Goal: Information Seeking & Learning: Learn about a topic

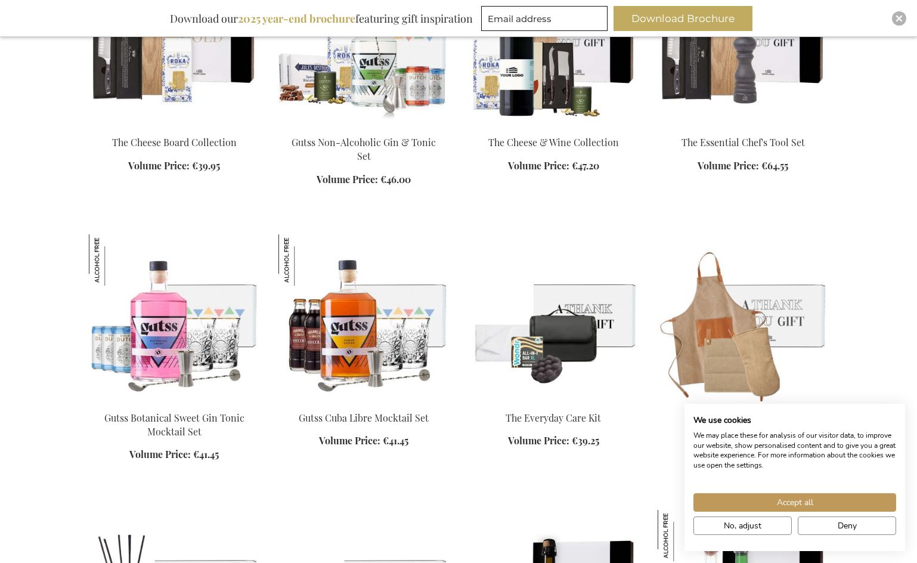
scroll to position [1097, 0]
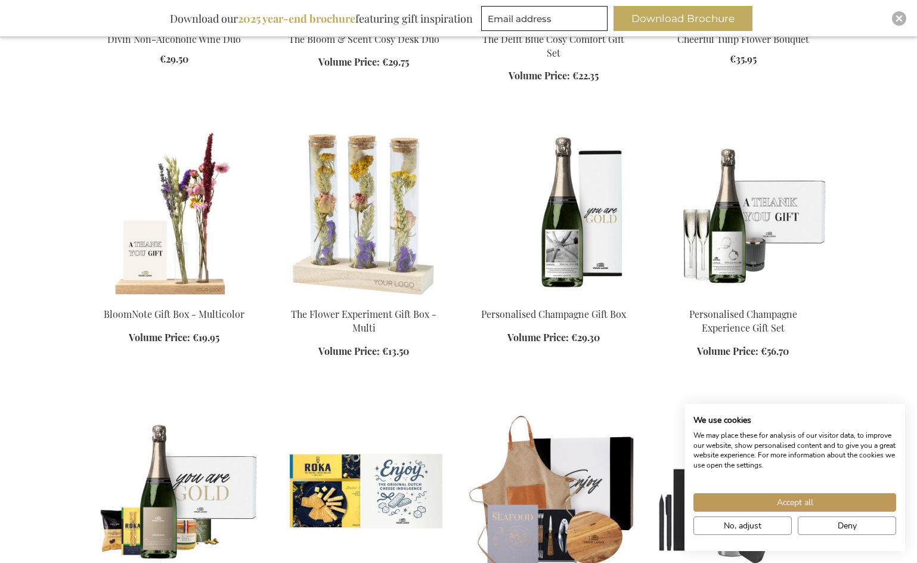
scroll to position [2013, 0]
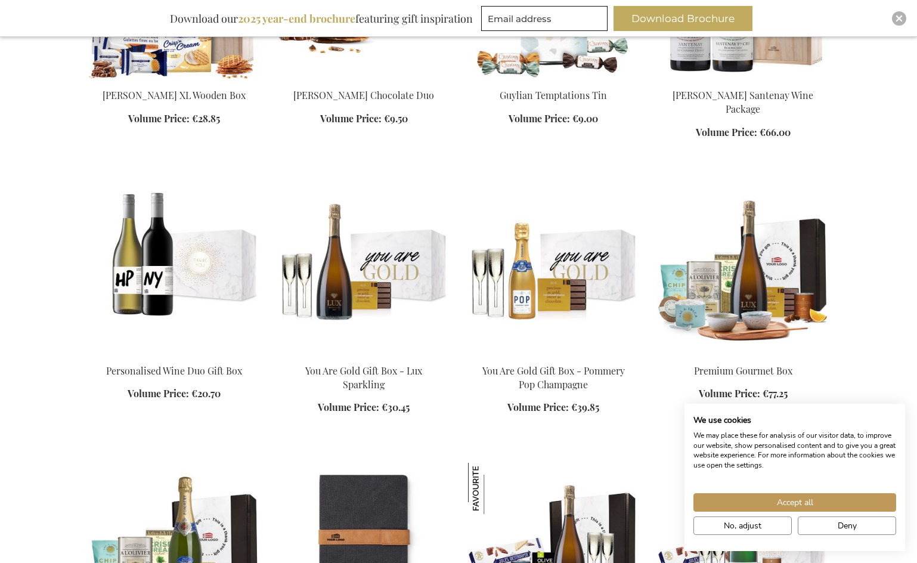
scroll to position [2783, 0]
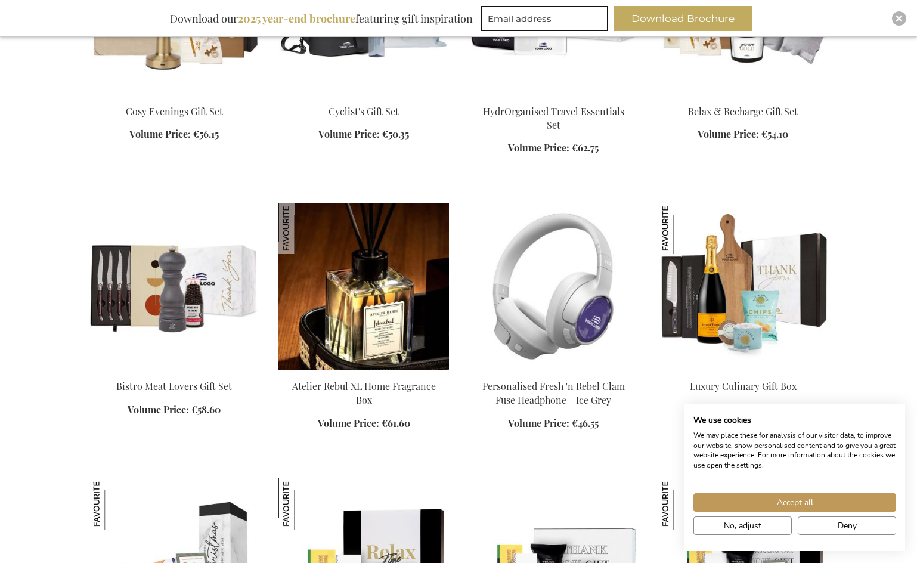
scroll to position [3592, 0]
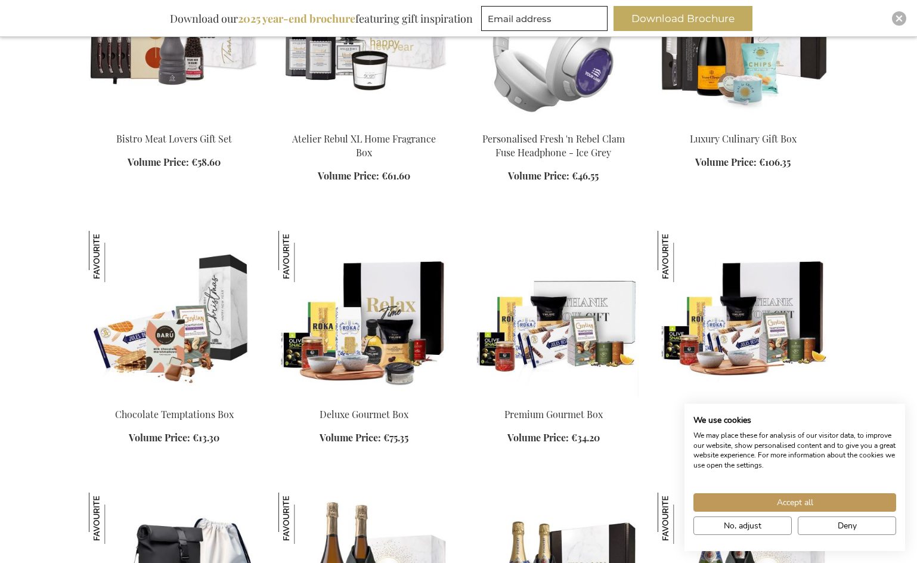
scroll to position [3839, 0]
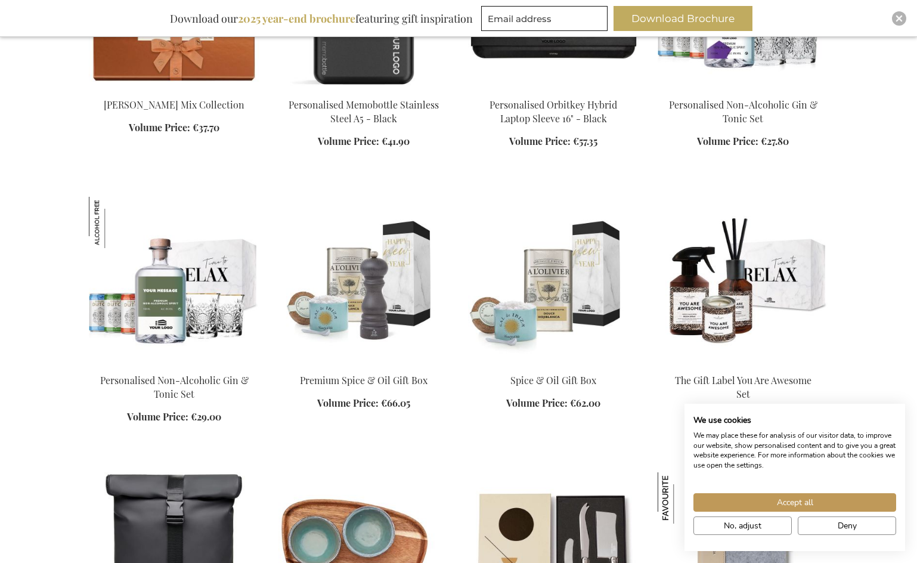
scroll to position [4671, 0]
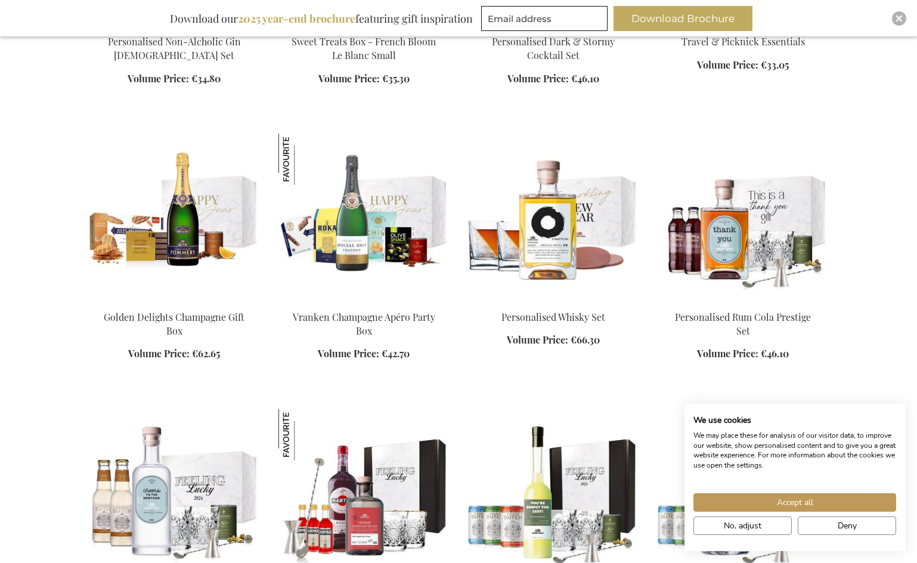
scroll to position [6111, 0]
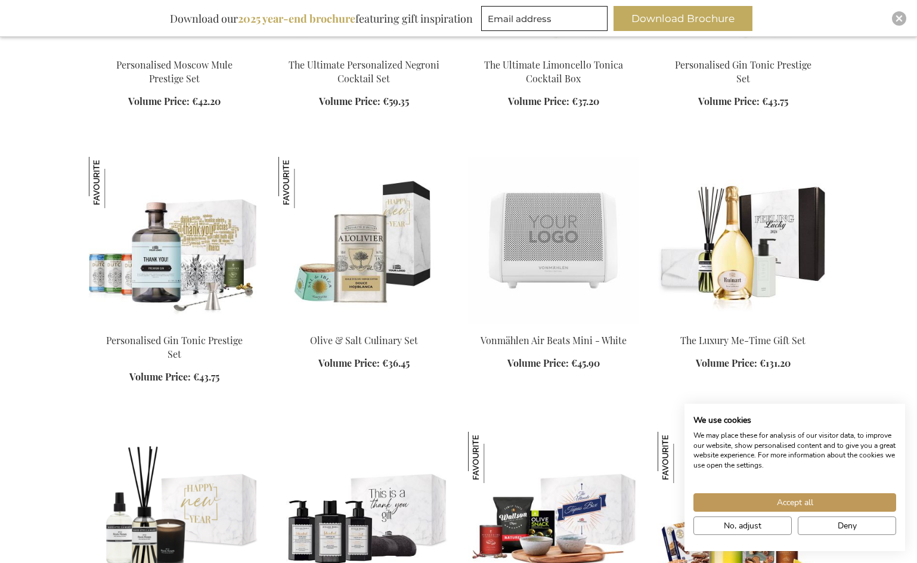
scroll to position [6639, 0]
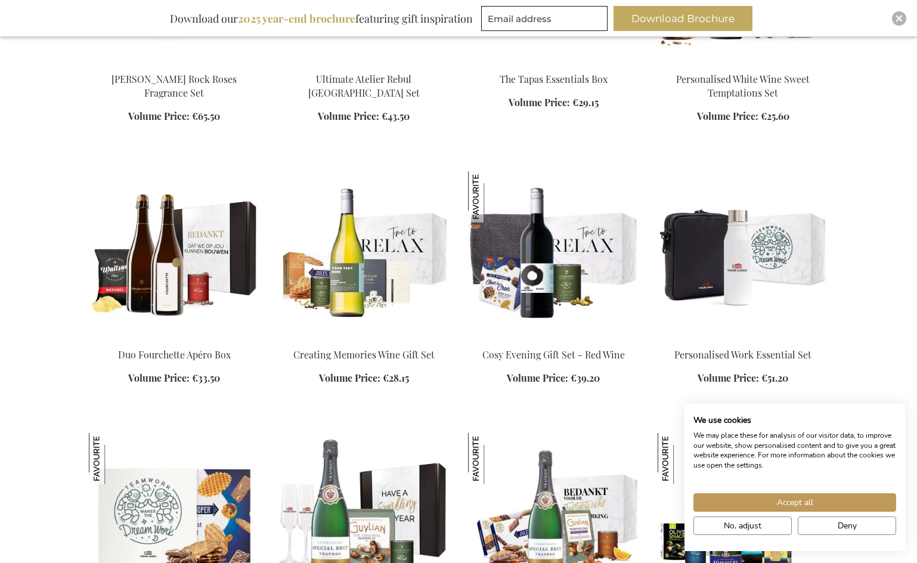
scroll to position [7191, 0]
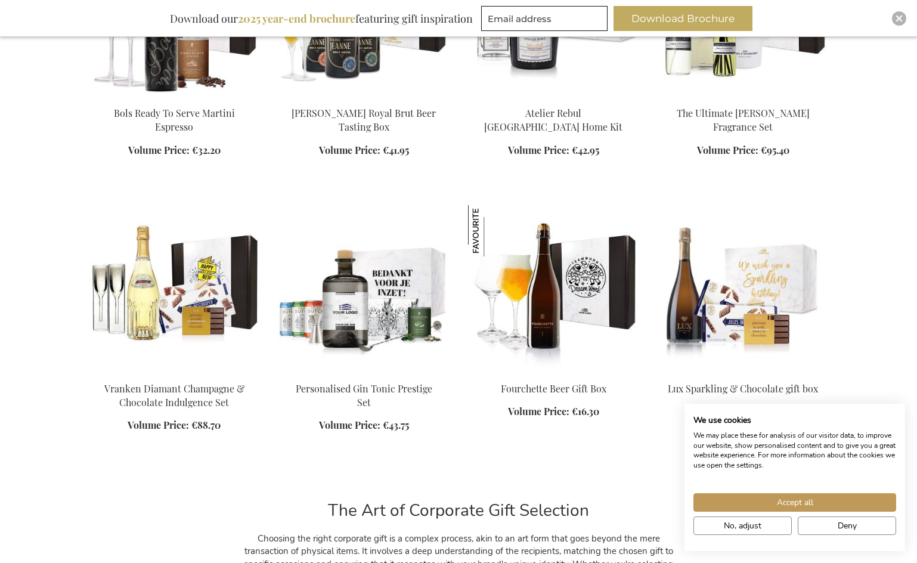
scroll to position [9314, 0]
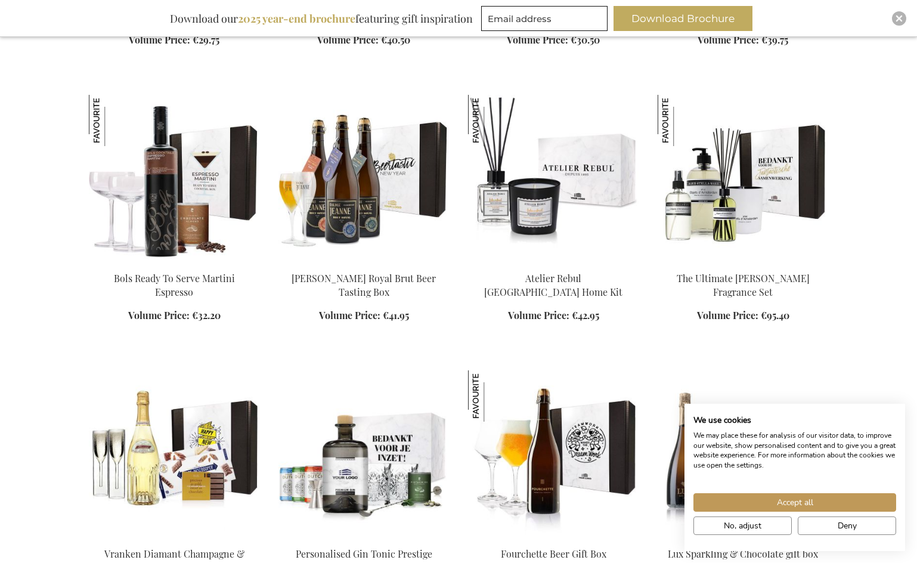
scroll to position [9153, 2]
